Goal: Task Accomplishment & Management: Manage account settings

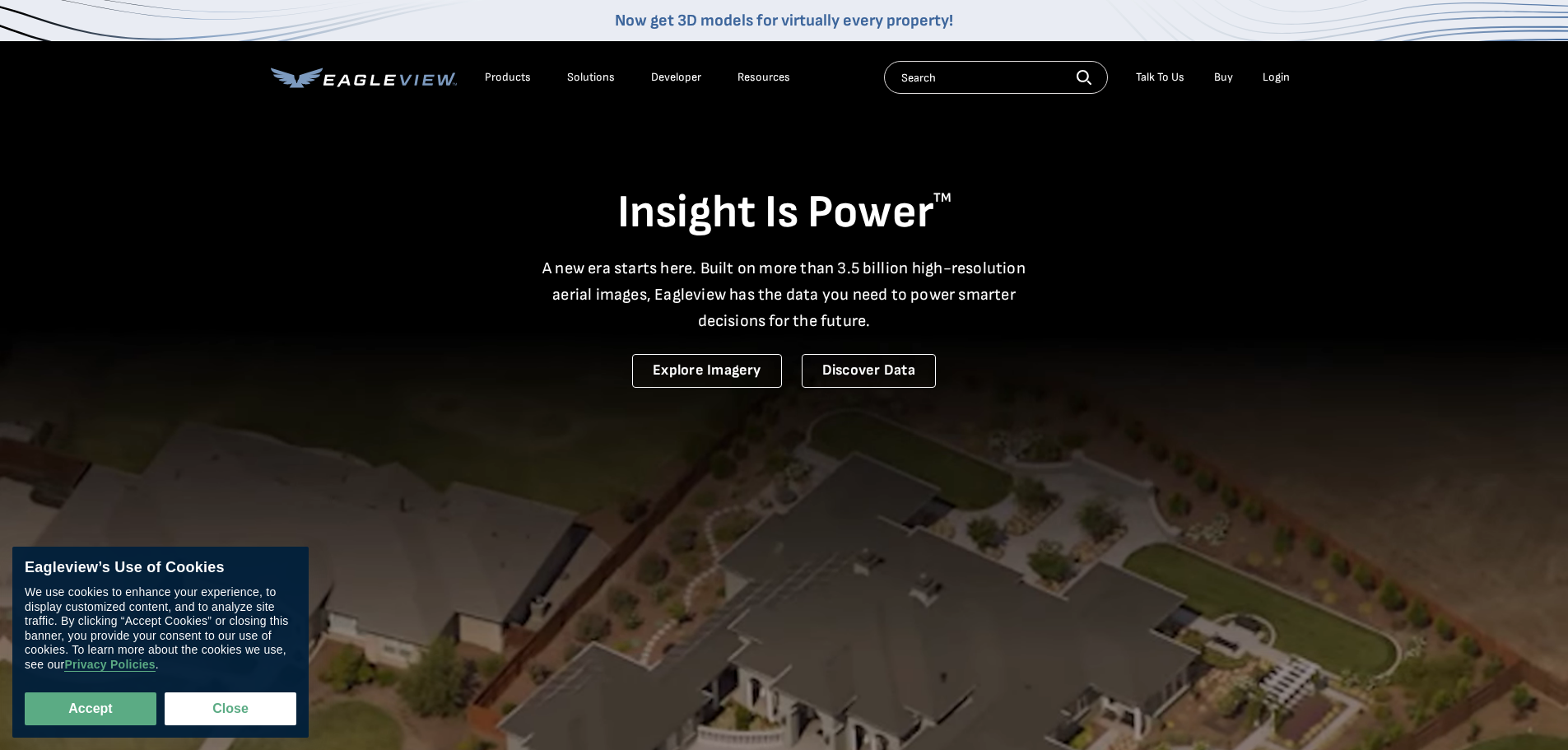
click at [1283, 72] on div "Login" at bounding box center [1276, 77] width 27 height 15
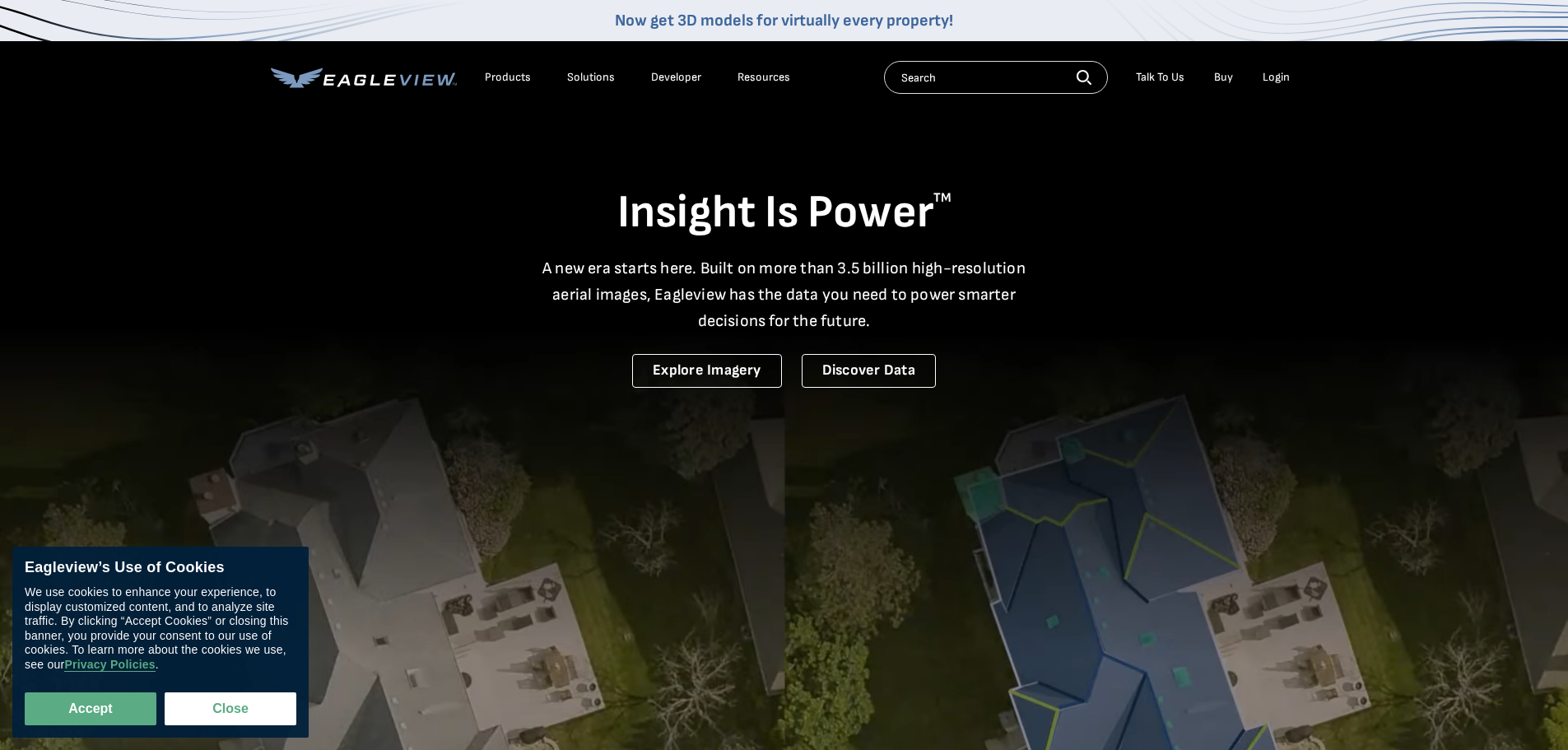
click at [1278, 73] on div "Login" at bounding box center [1276, 77] width 27 height 15
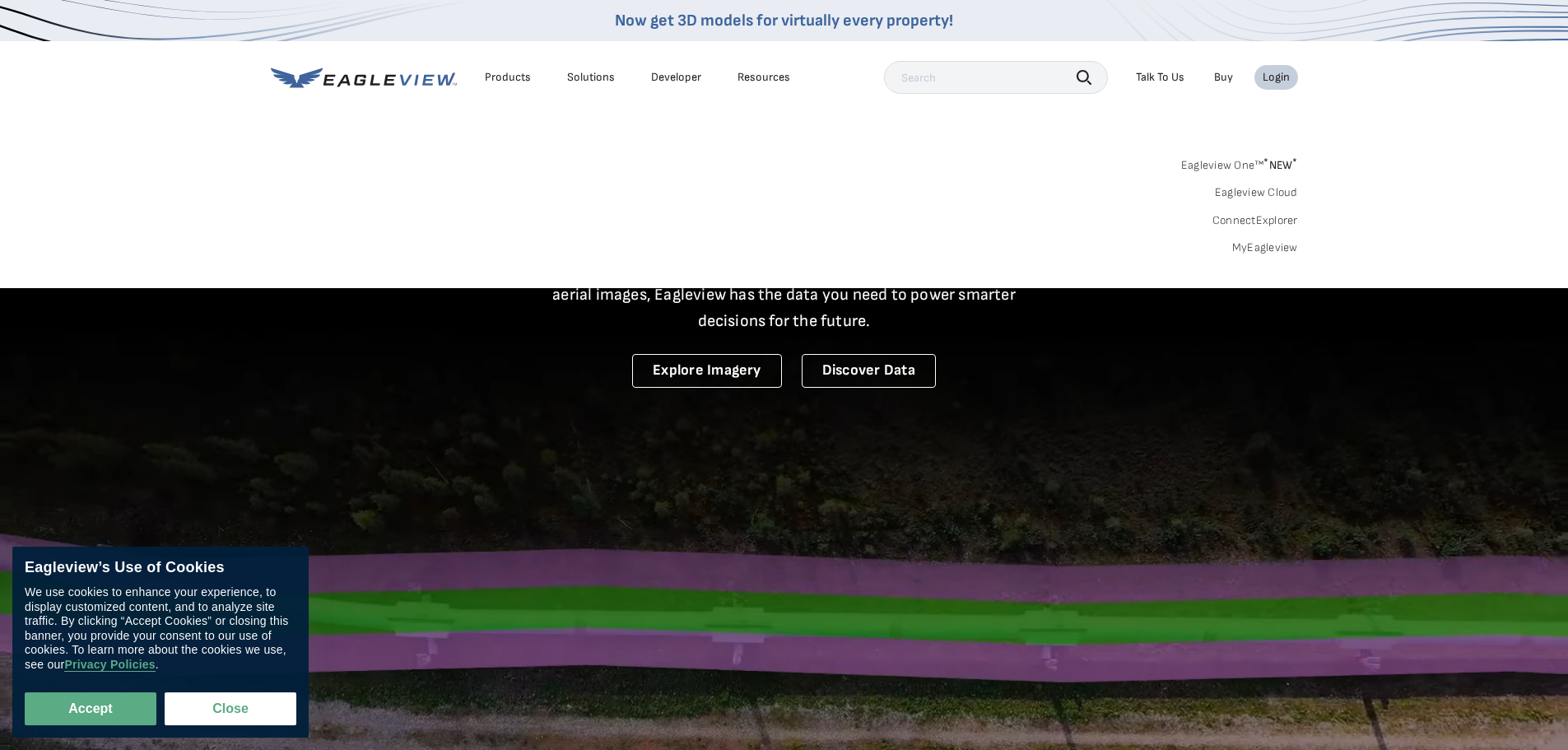
click at [1274, 243] on link "MyEagleview" at bounding box center [1265, 247] width 66 height 15
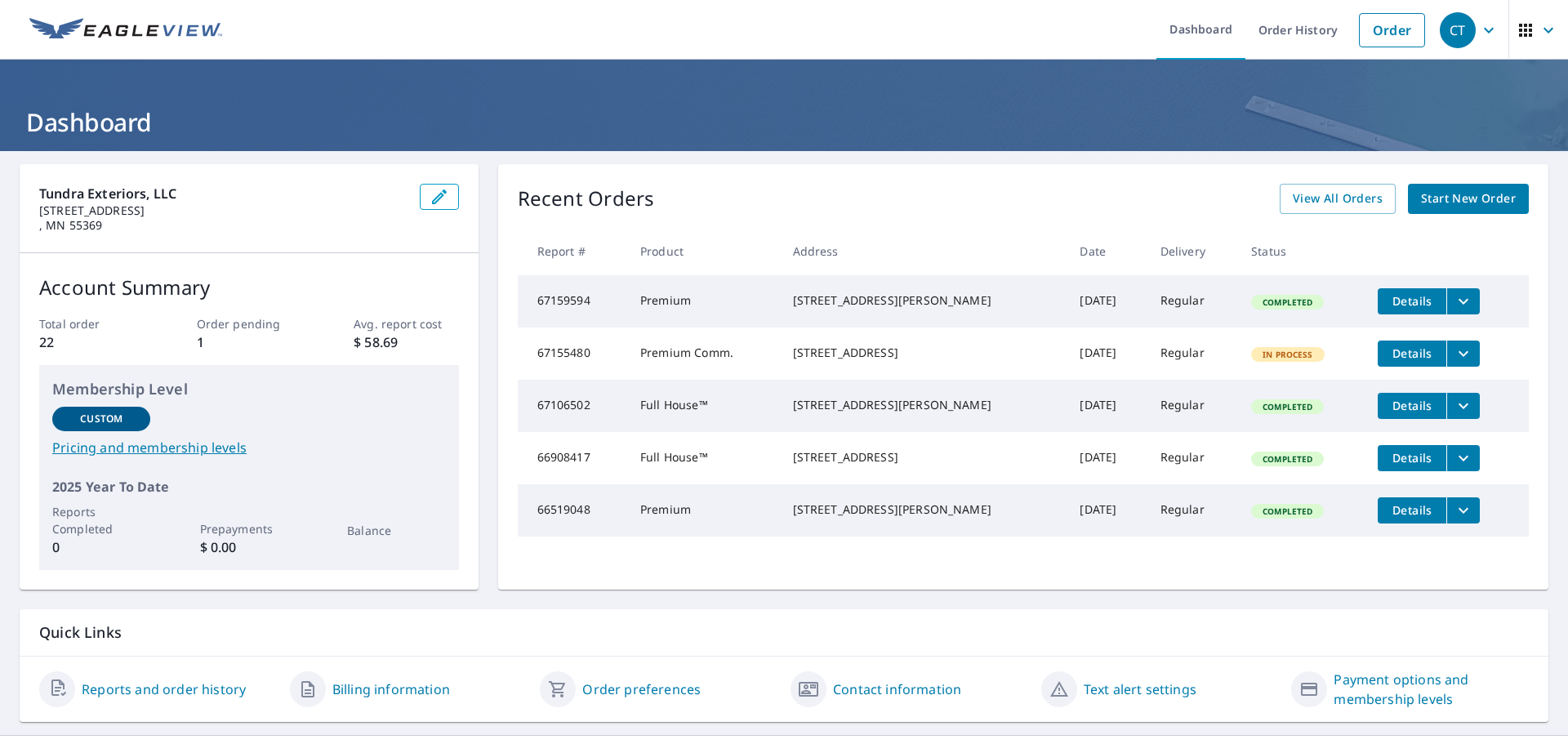
click at [1442, 196] on span "Start New Order" at bounding box center [1469, 199] width 95 height 20
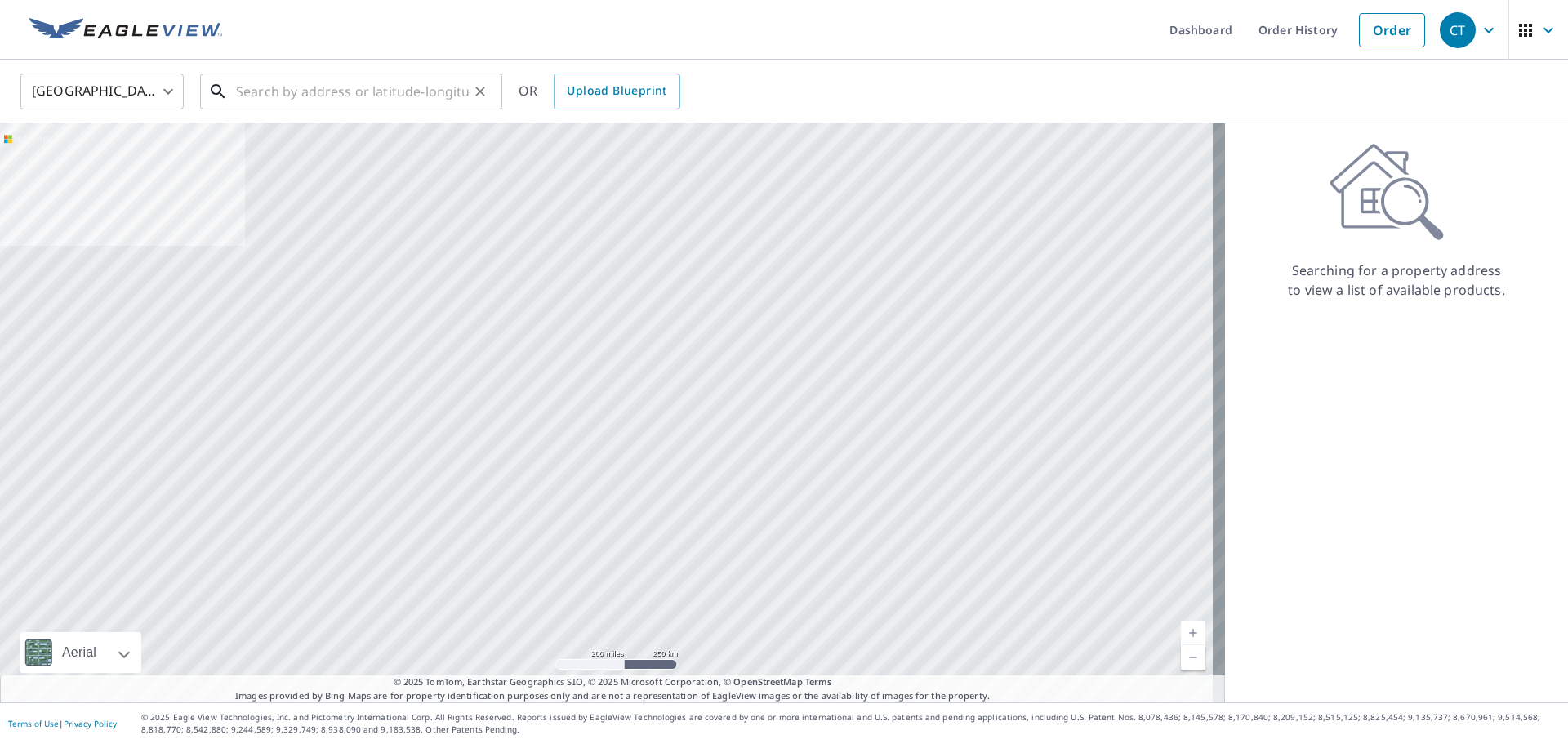
click at [326, 93] on input "text" at bounding box center [353, 91] width 233 height 45
paste input "[STREET_ADDRESS][PERSON_NAME]"
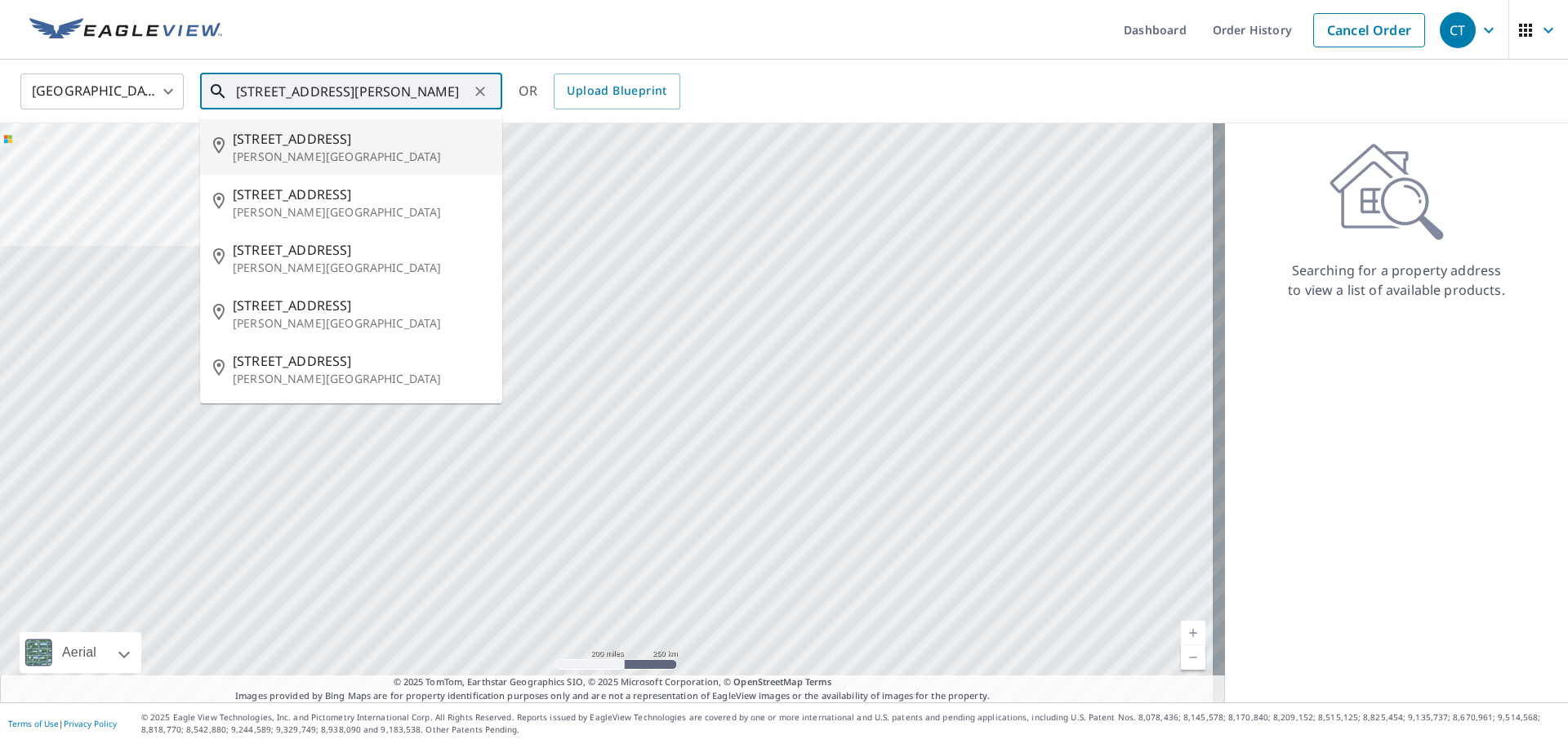
click at [351, 136] on span "9180 County Road 116" at bounding box center [361, 139] width 256 height 20
type input "9180 County Road 116 Hamel, MN 55340"
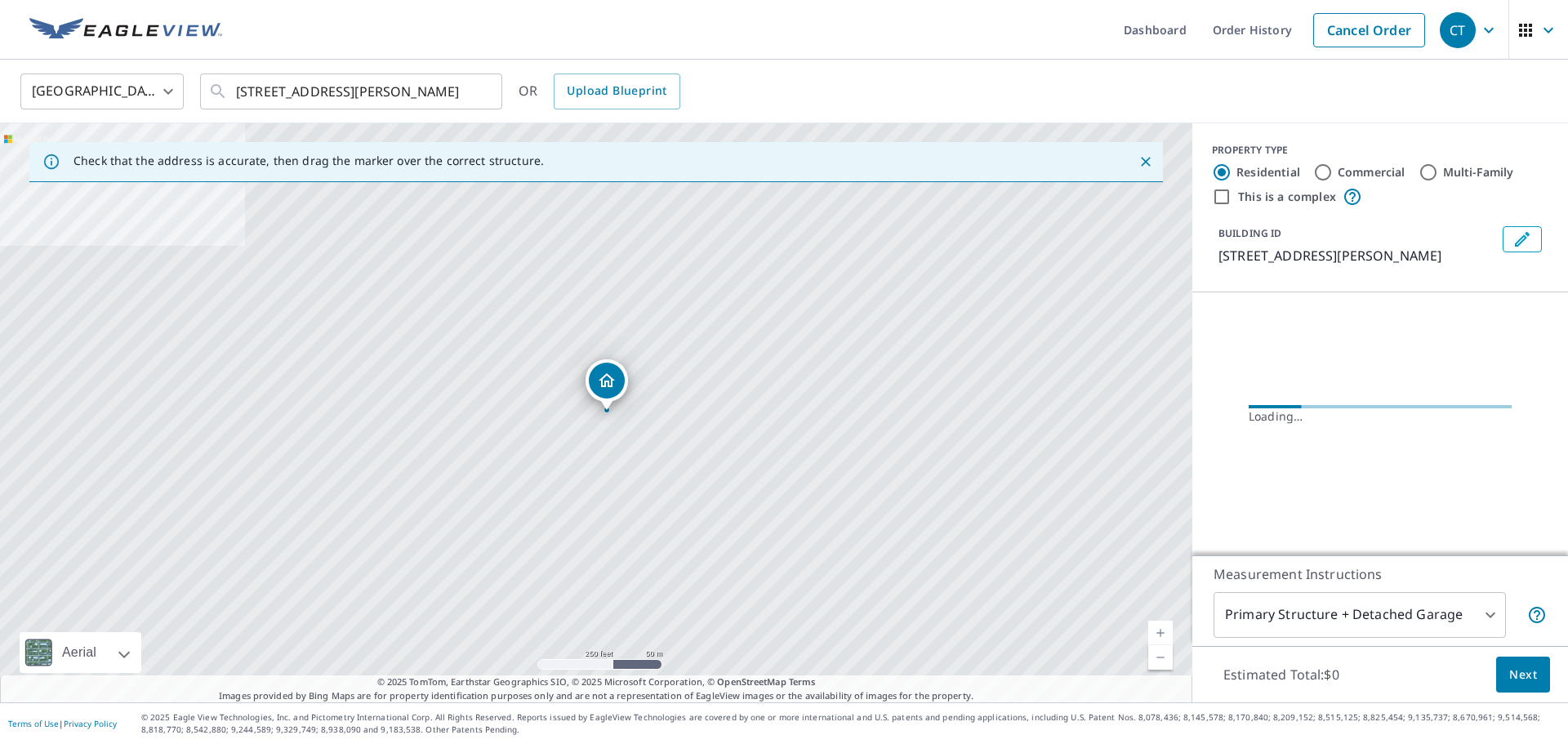
scroll to position [0, 0]
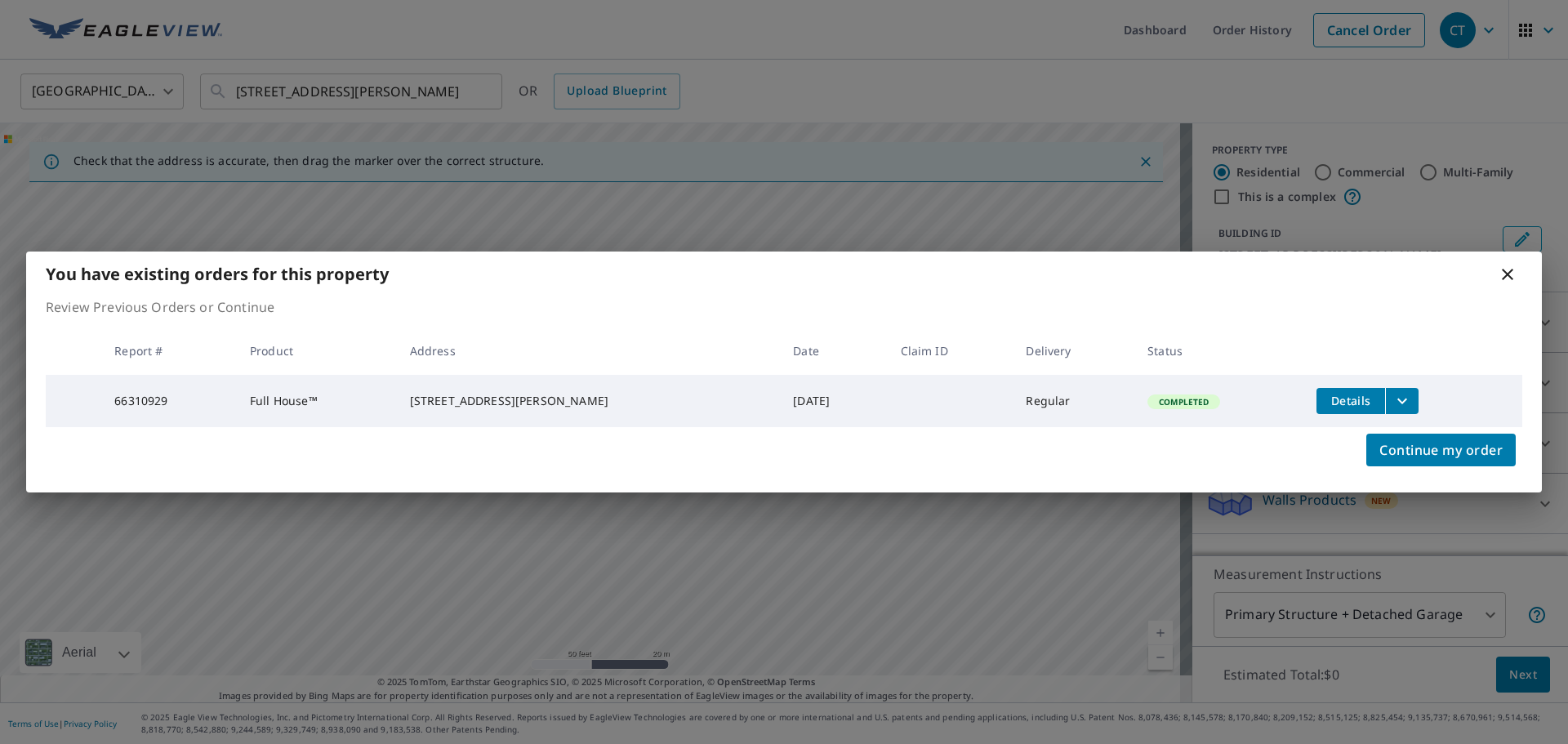
click at [1510, 273] on icon at bounding box center [1507, 274] width 12 height 12
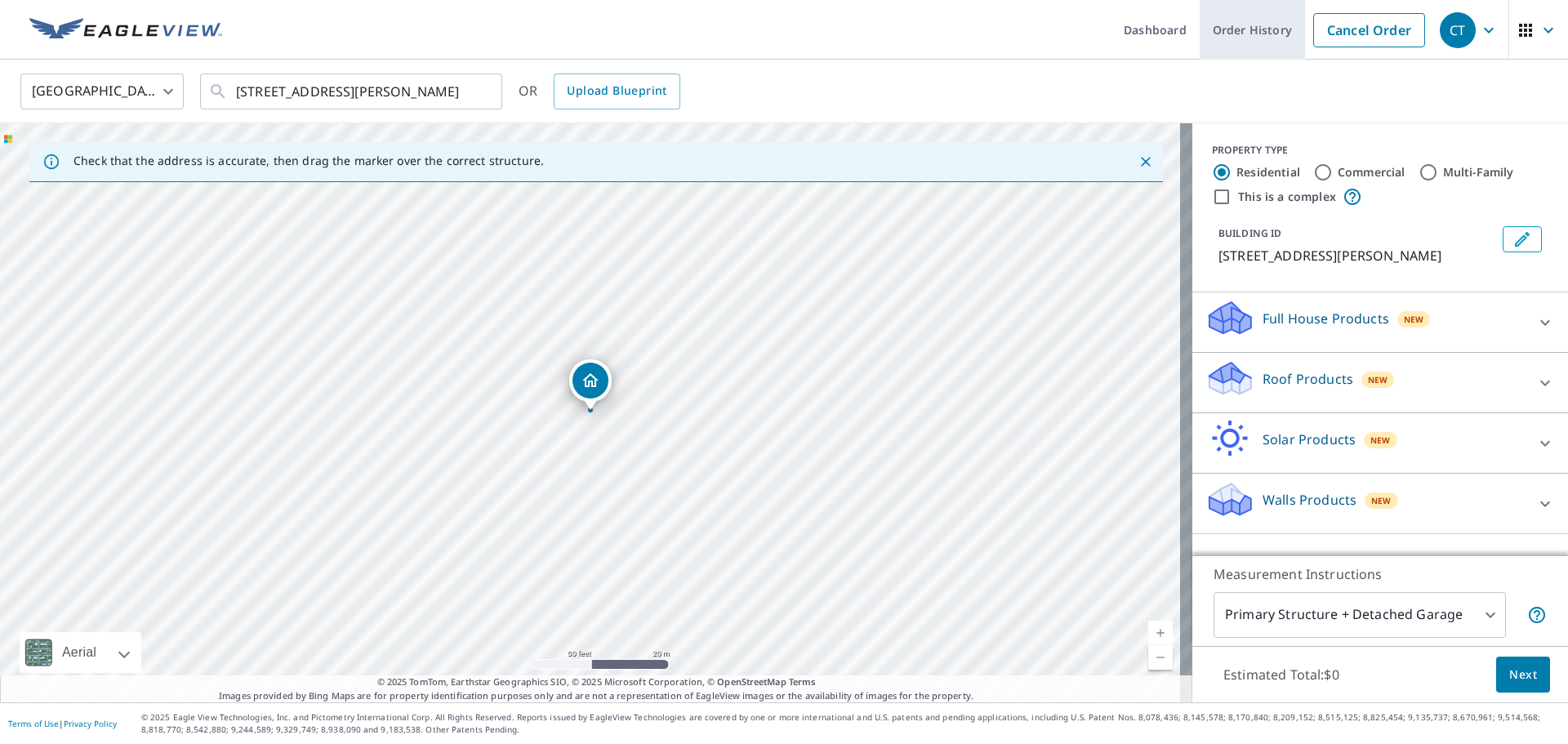
click at [1232, 38] on link "Order History" at bounding box center [1253, 30] width 105 height 60
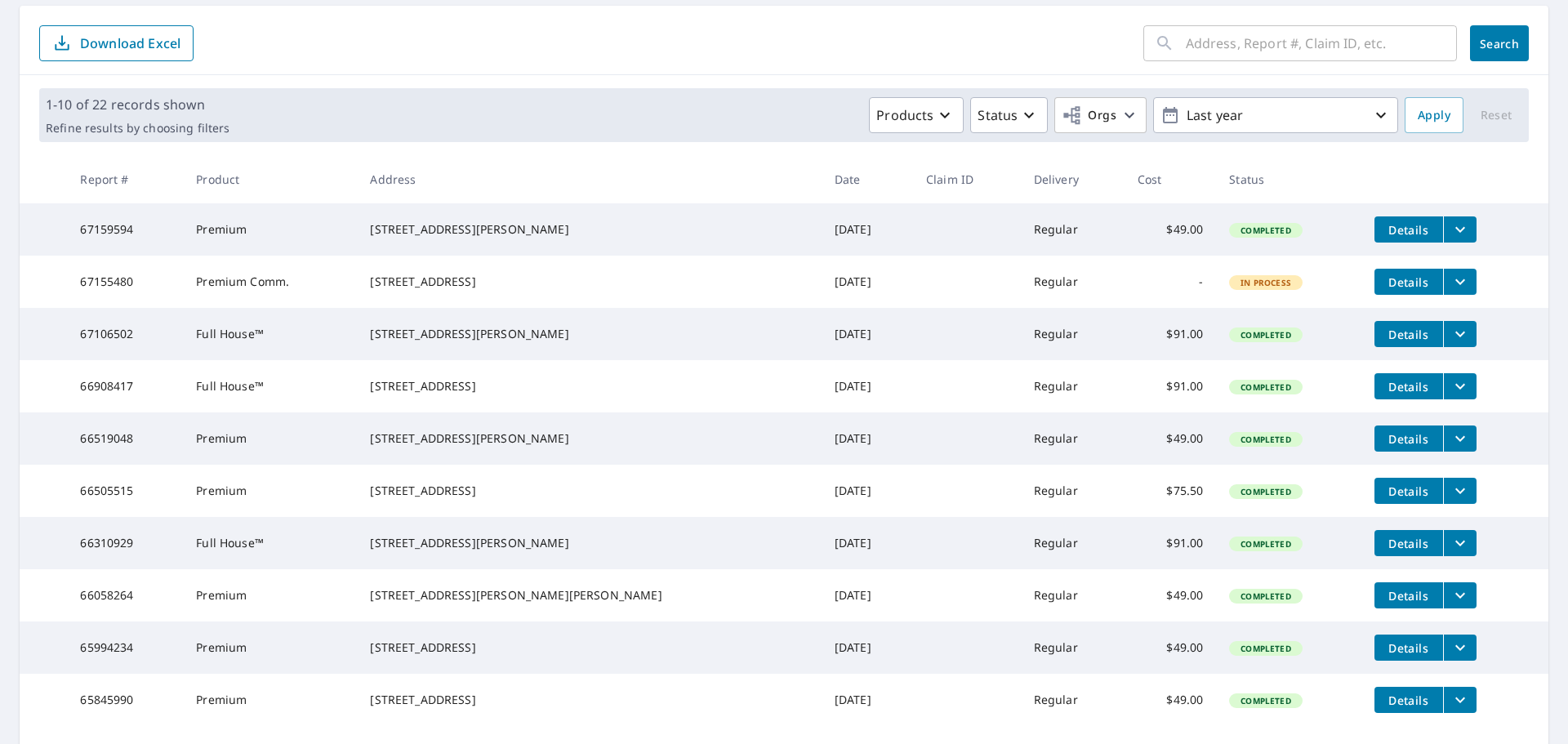
scroll to position [164, 0]
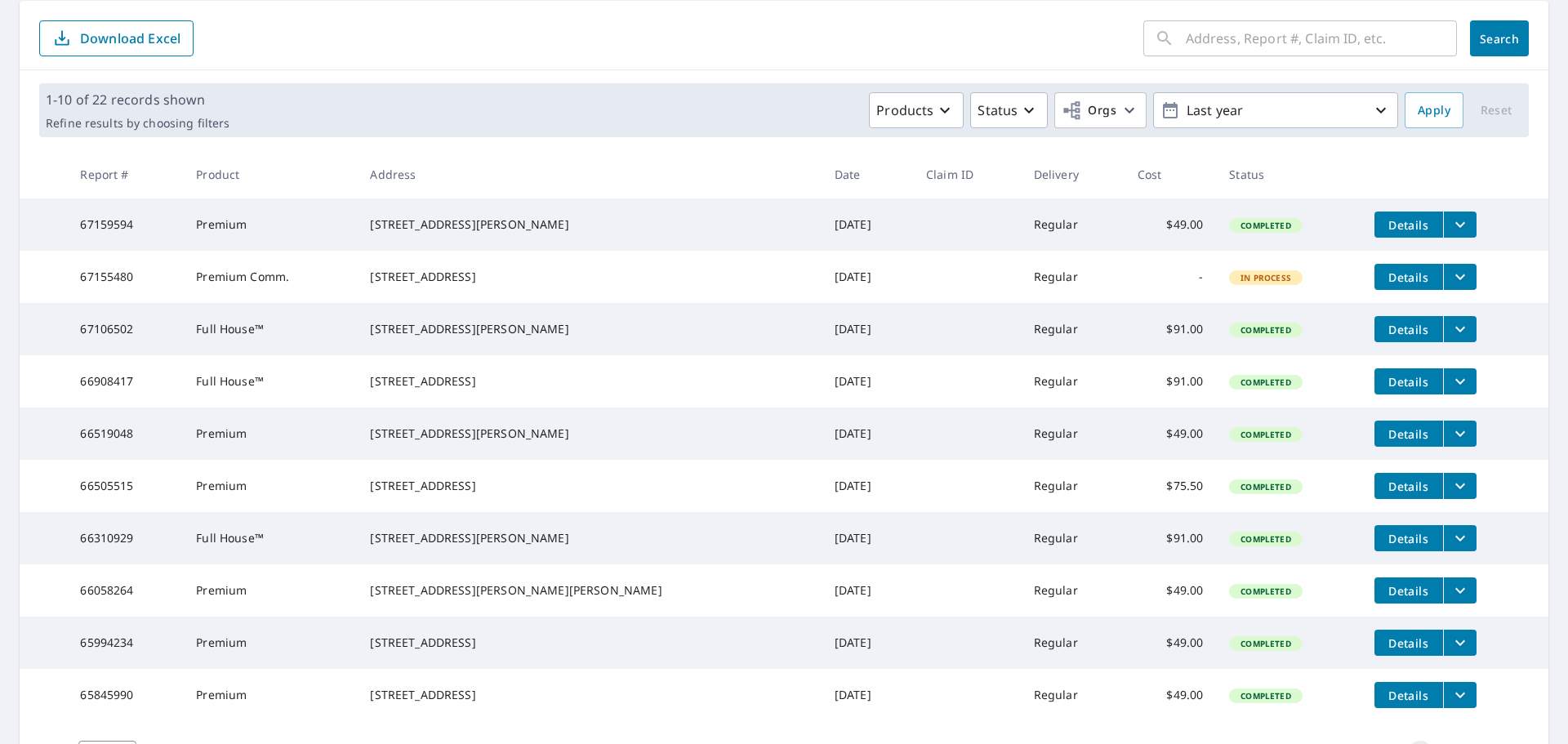
click at [1451, 548] on icon "filesDropdownBtn-66310929" at bounding box center [1461, 538] width 20 height 20
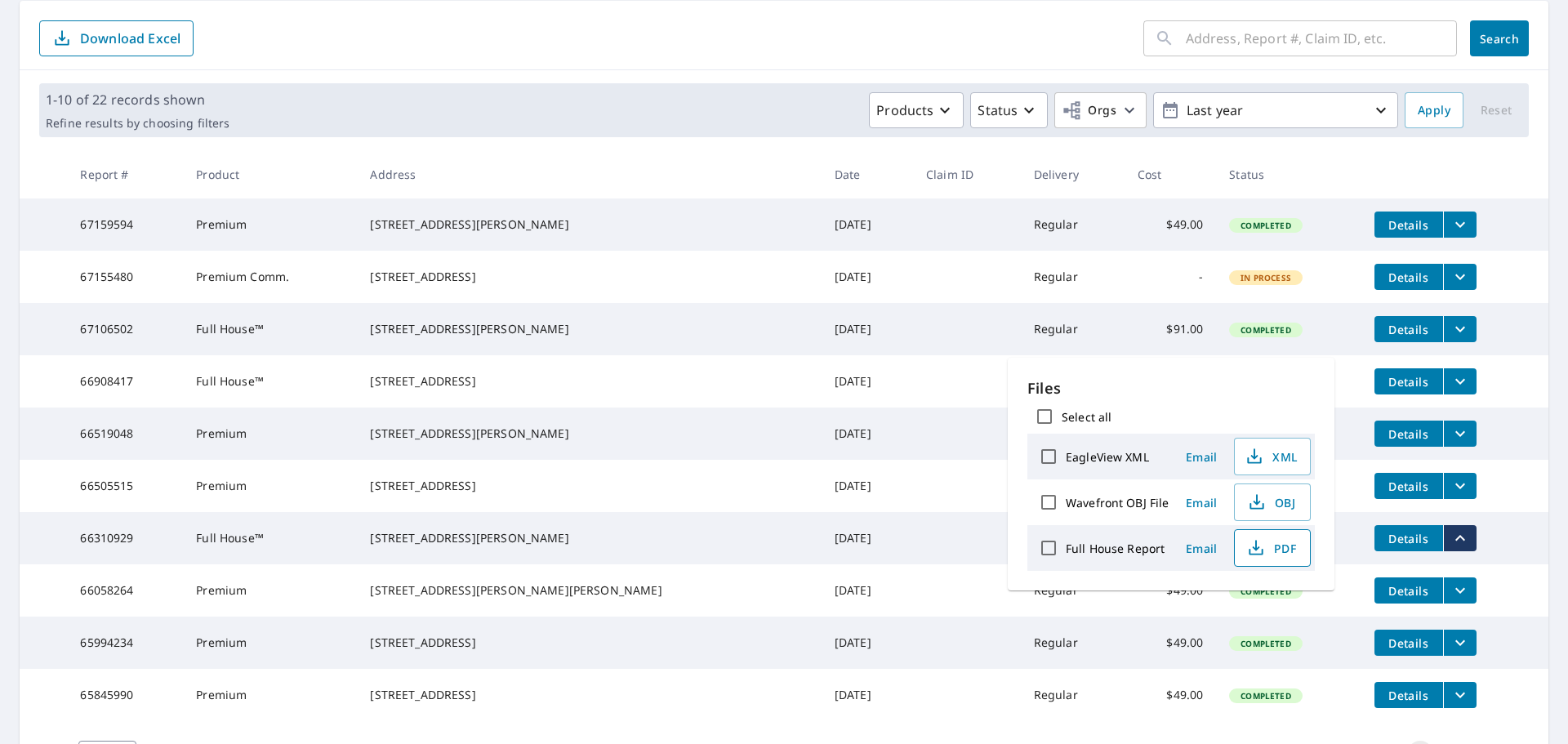
click at [1269, 549] on span "PDF" at bounding box center [1271, 548] width 53 height 20
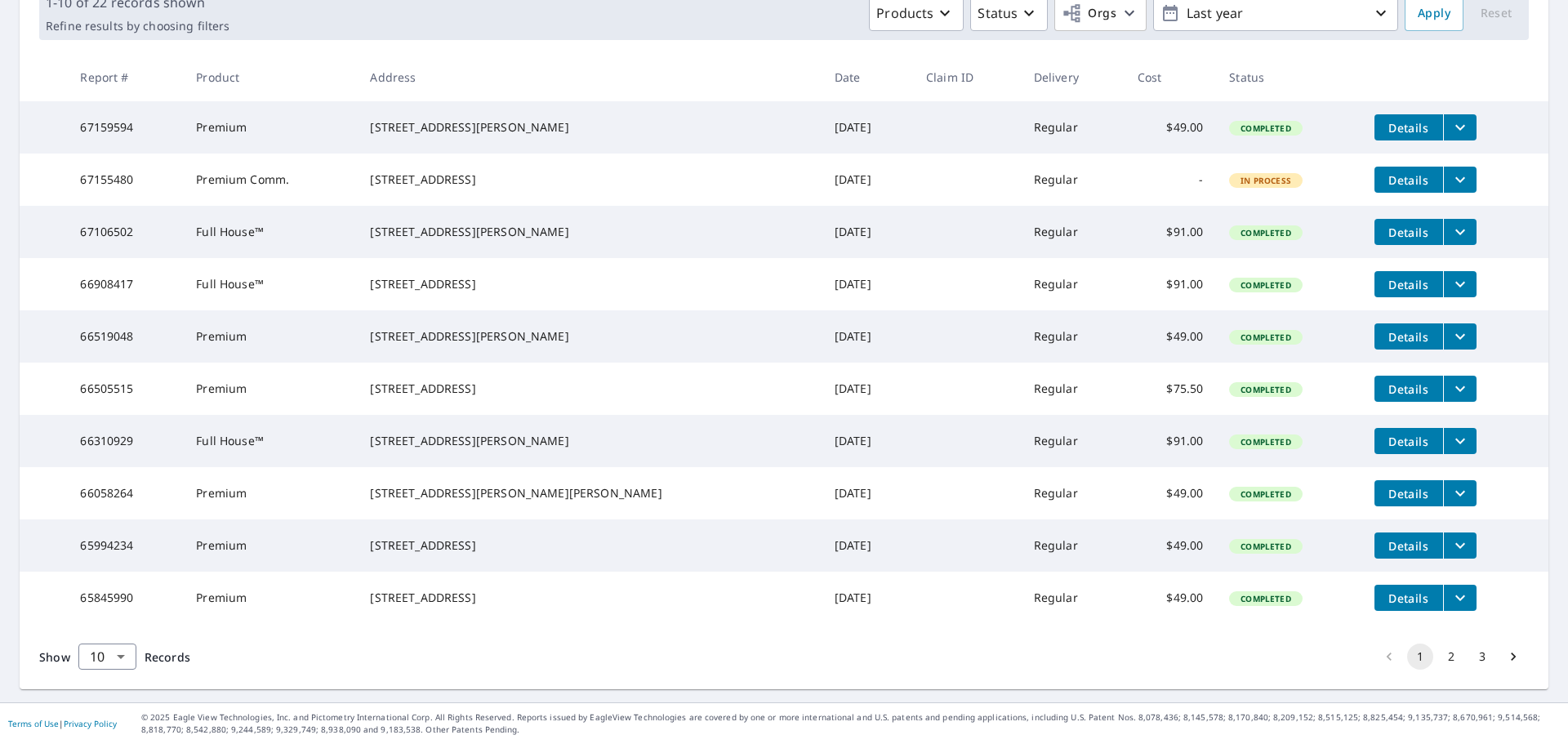
scroll to position [326, 0]
click at [1451, 431] on icon "filesDropdownBtn-66310929" at bounding box center [1461, 441] width 20 height 20
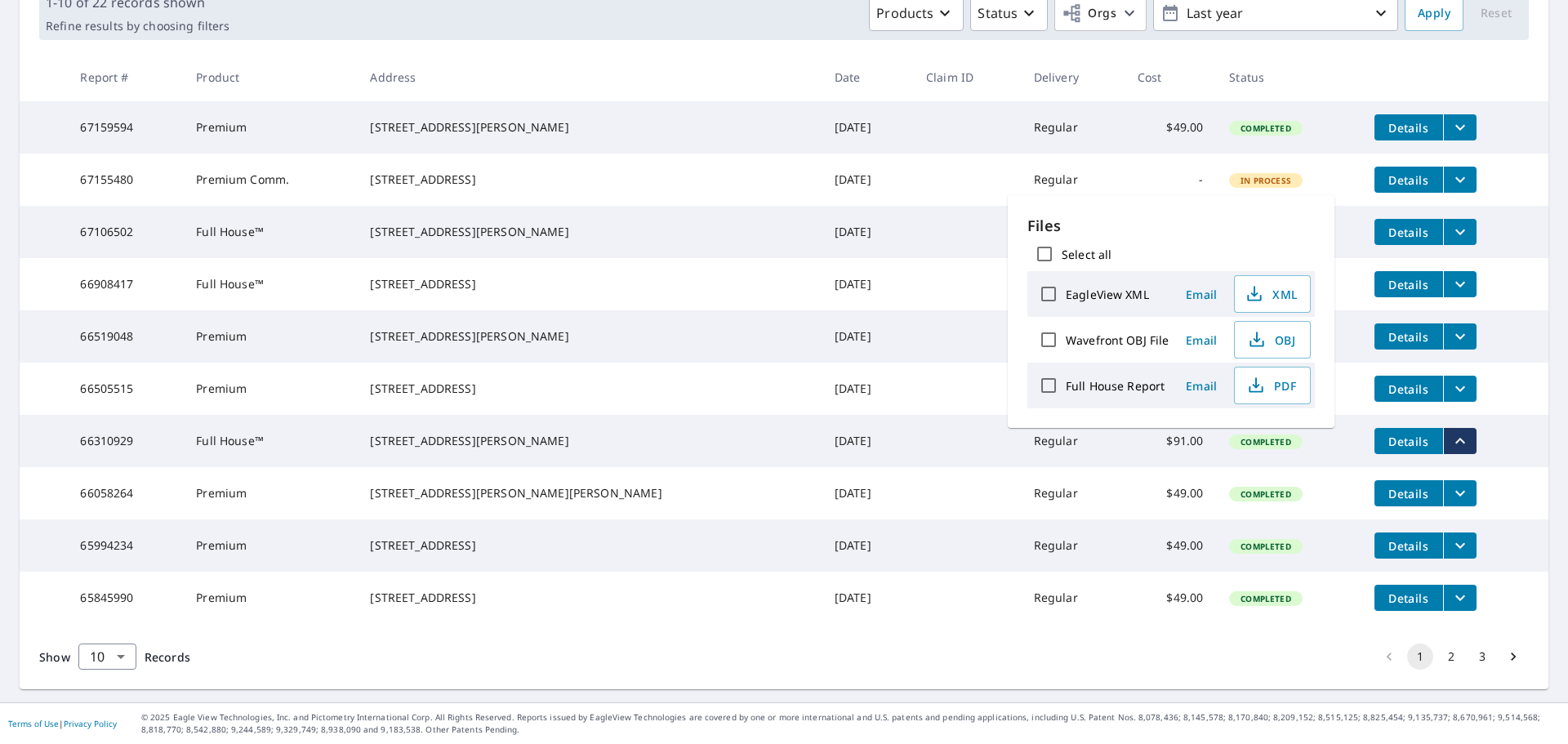
click at [822, 416] on td "Jul 09, 2025" at bounding box center [867, 441] width 92 height 53
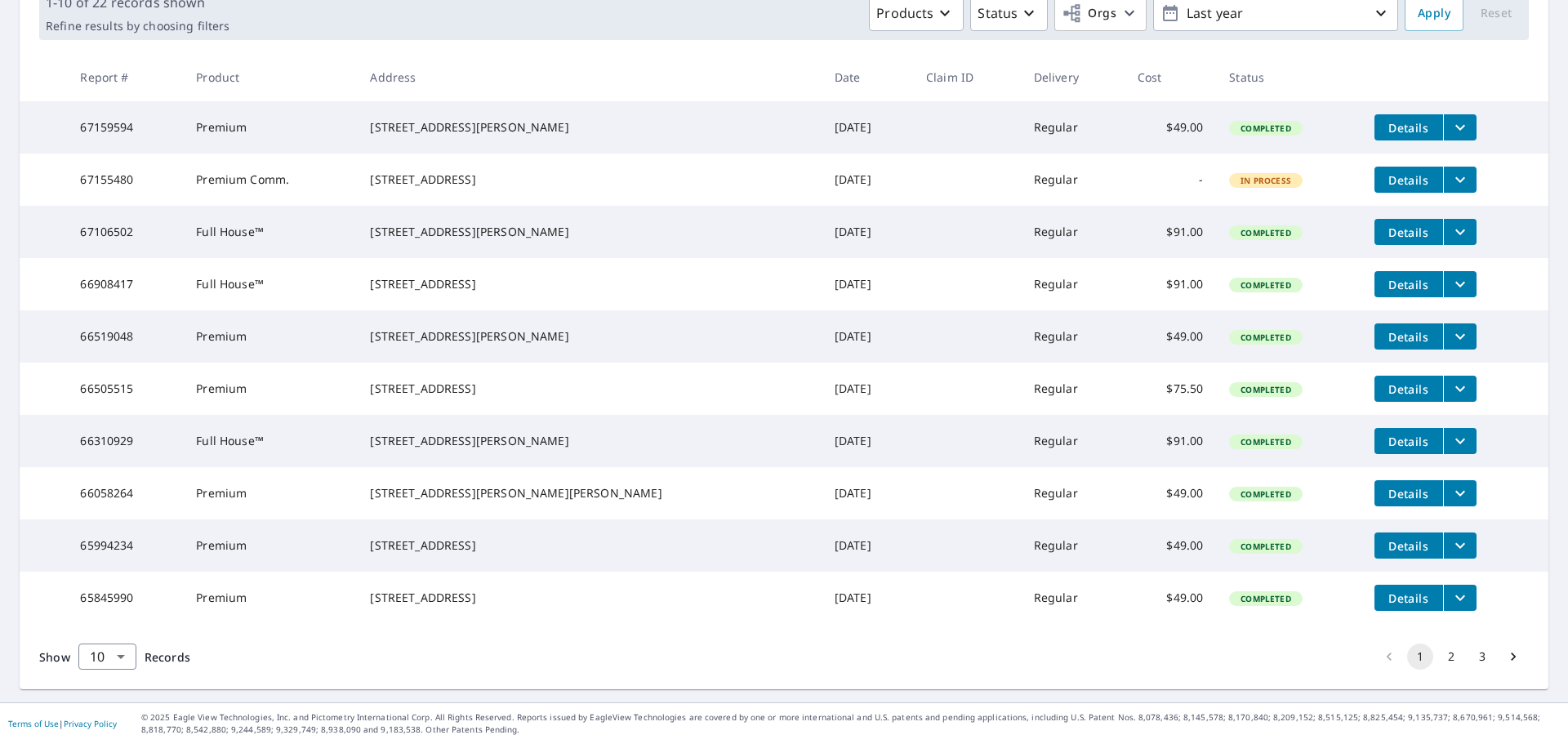
scroll to position [0, 0]
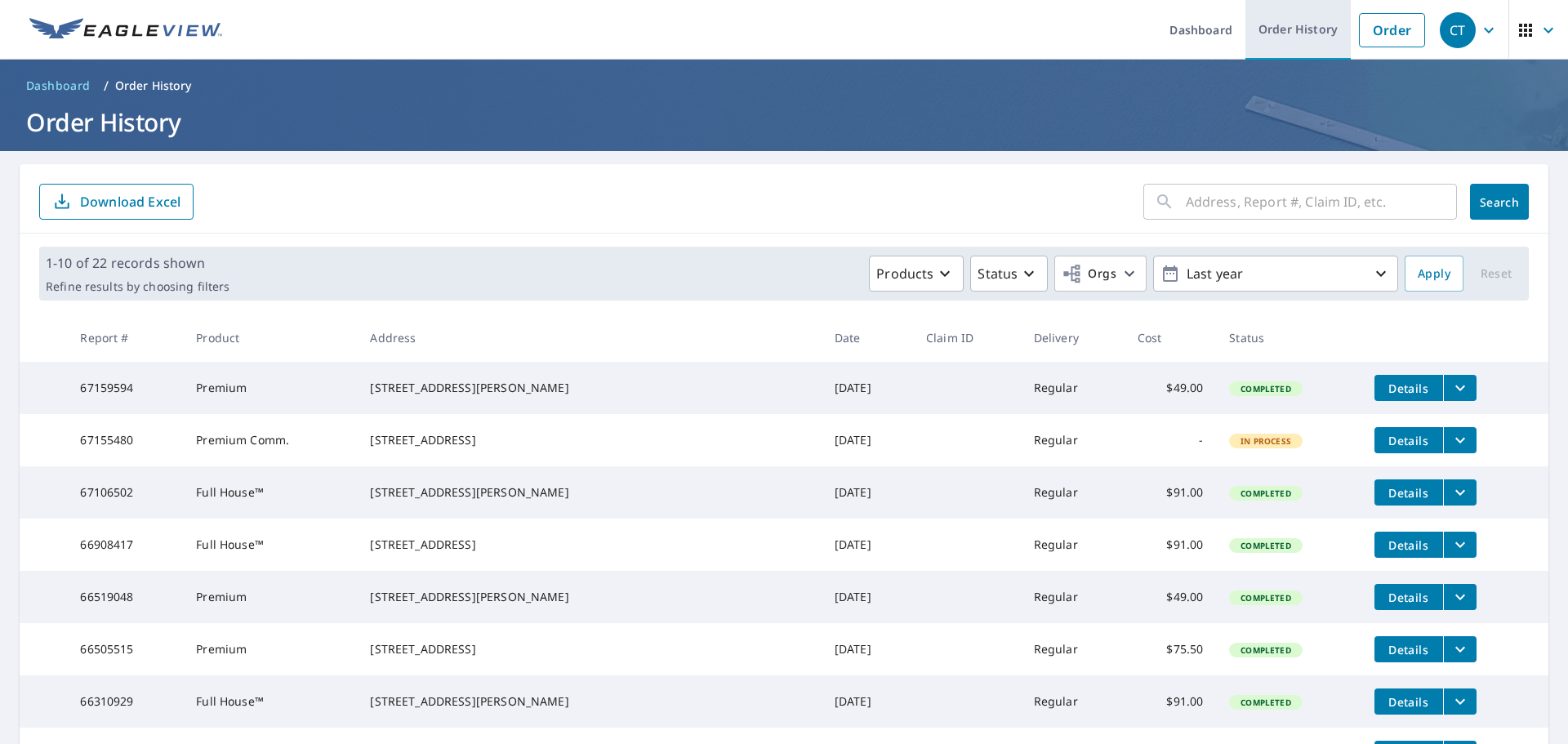
click at [1286, 28] on link "Order History" at bounding box center [1298, 30] width 105 height 60
click at [137, 201] on p "Download Excel" at bounding box center [130, 202] width 101 height 18
